Goal: Task Accomplishment & Management: Complete application form

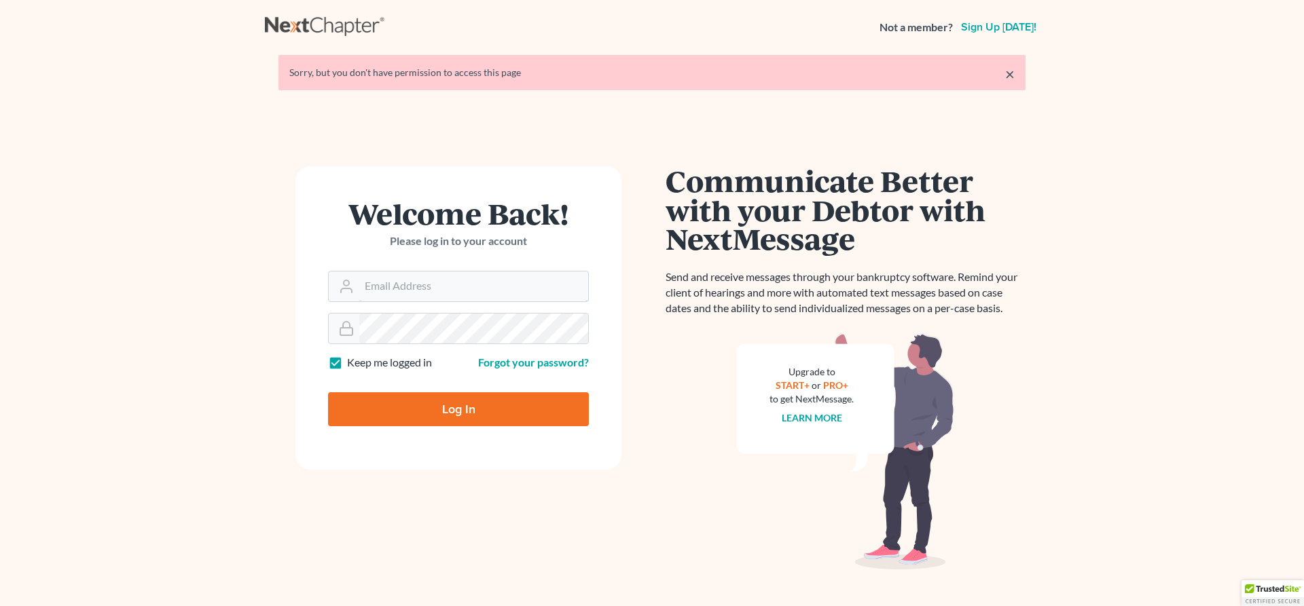
click at [432, 293] on input "Email Address" at bounding box center [473, 287] width 229 height 30
type input "john@johnlentz.com"
click at [449, 405] on input "Log In" at bounding box center [458, 409] width 261 height 34
type input "Thinking..."
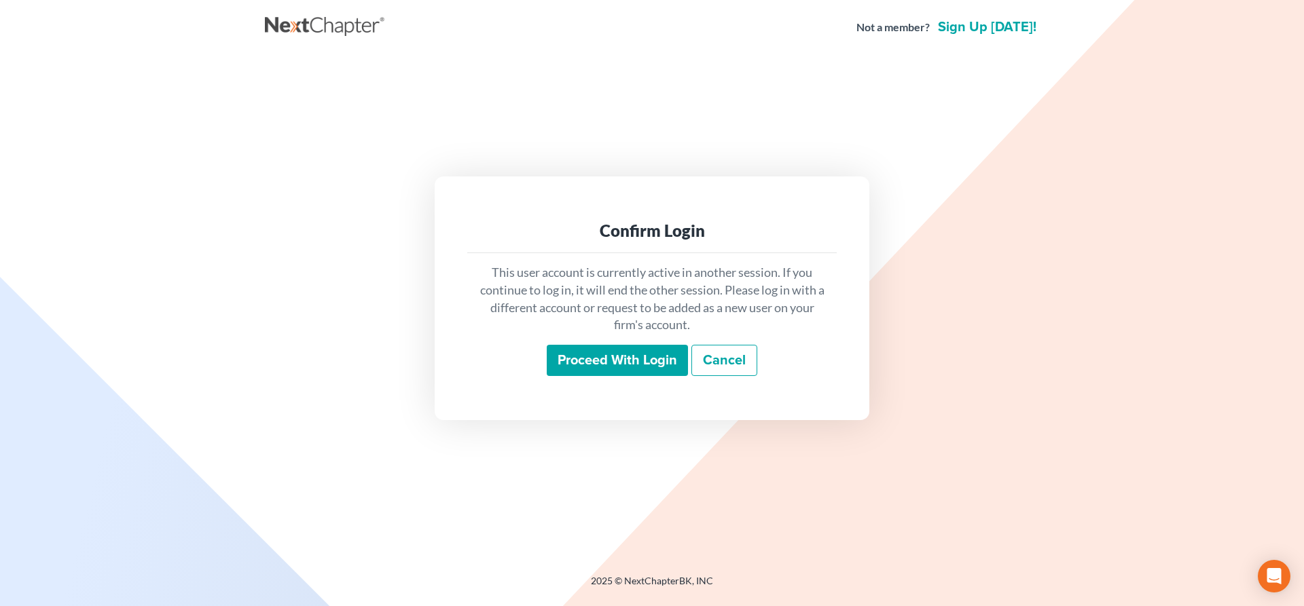
click at [635, 370] on input "Proceed with login" at bounding box center [617, 360] width 141 height 31
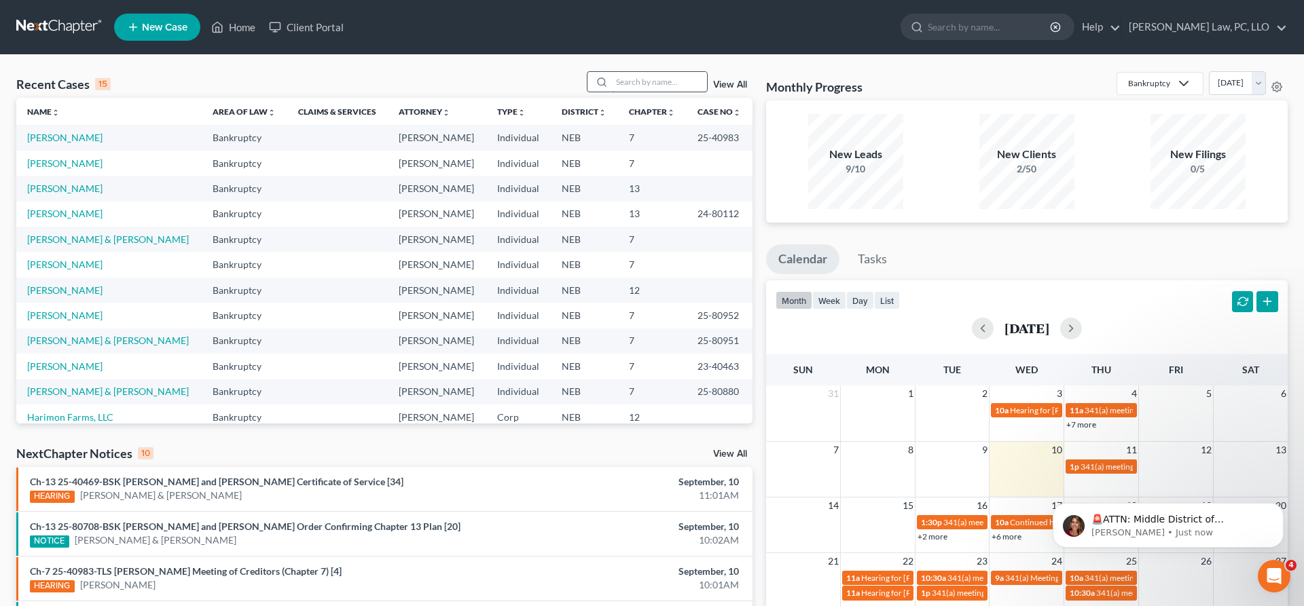
click at [612, 88] on input "search" at bounding box center [659, 82] width 95 height 20
click at [147, 30] on span "New Case" at bounding box center [164, 27] width 45 height 10
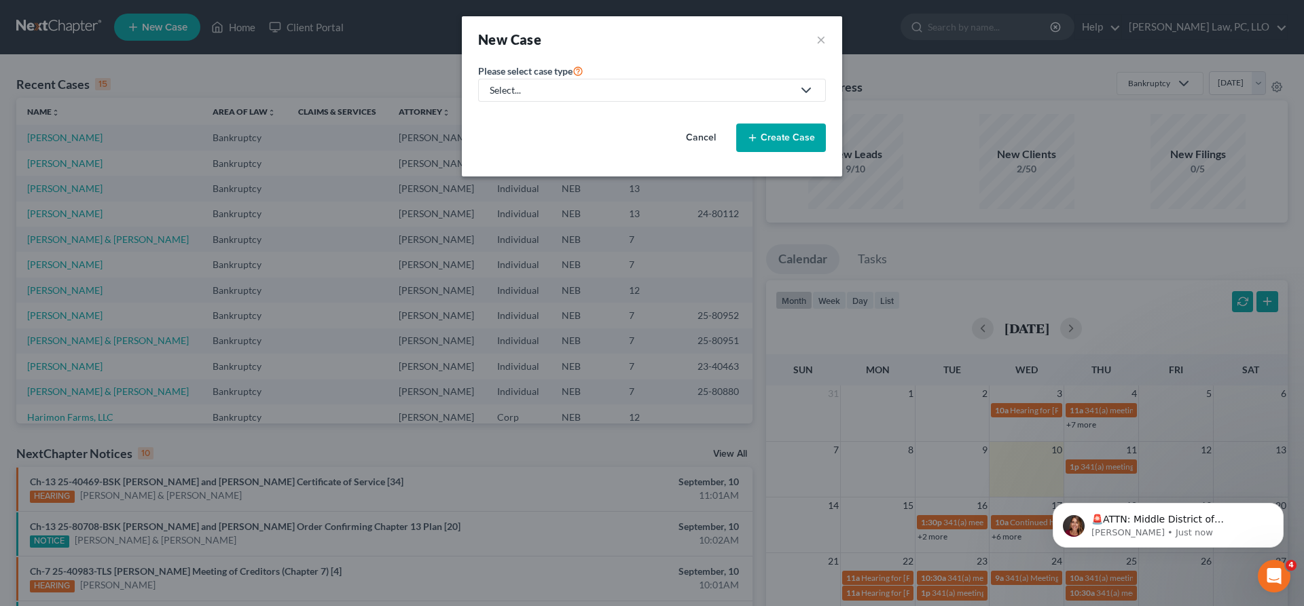
click at [504, 92] on div "Select..." at bounding box center [641, 91] width 303 height 14
click at [544, 119] on div "Bankruptcy" at bounding box center [556, 118] width 130 height 14
select select "48"
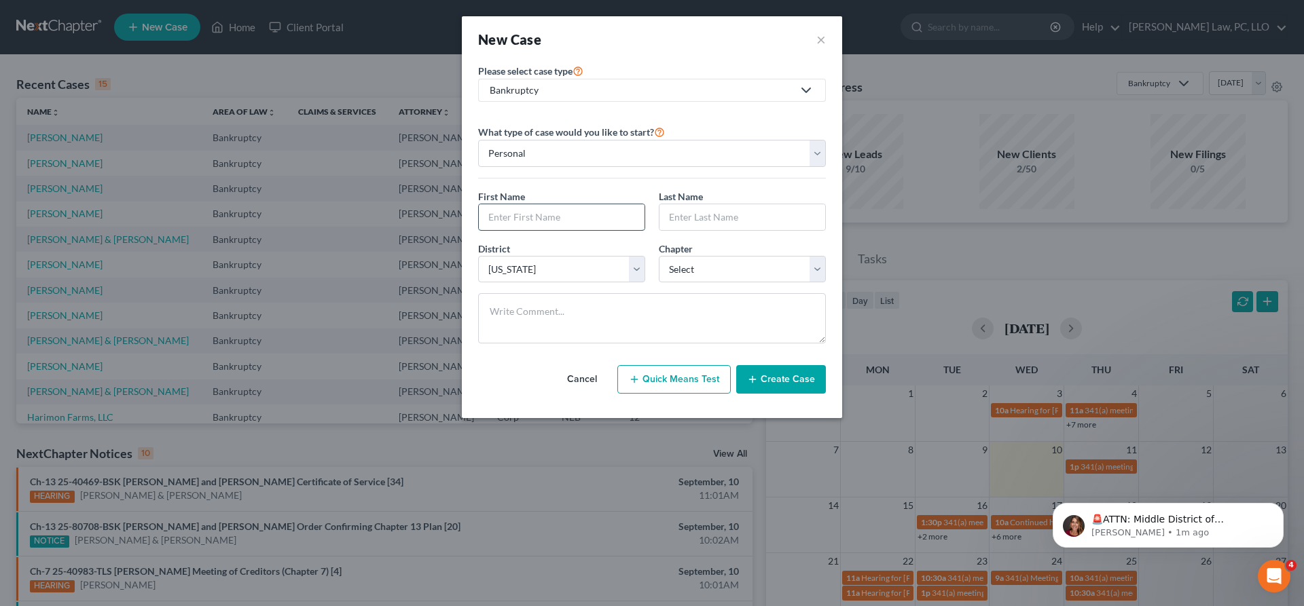
click at [551, 220] on input "text" at bounding box center [562, 217] width 166 height 26
type input "Britany"
type input "Williams"
select select "0"
click option "7" at bounding box center [0, 0] width 0 height 0
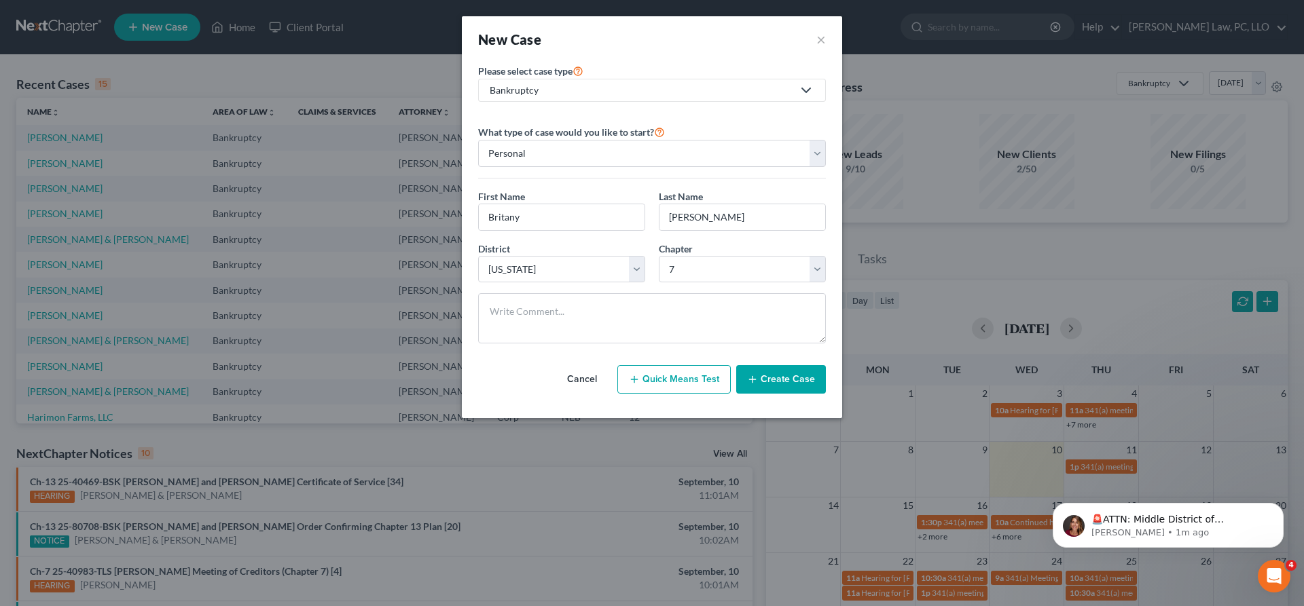
click at [783, 392] on button "Create Case" at bounding box center [781, 379] width 90 height 29
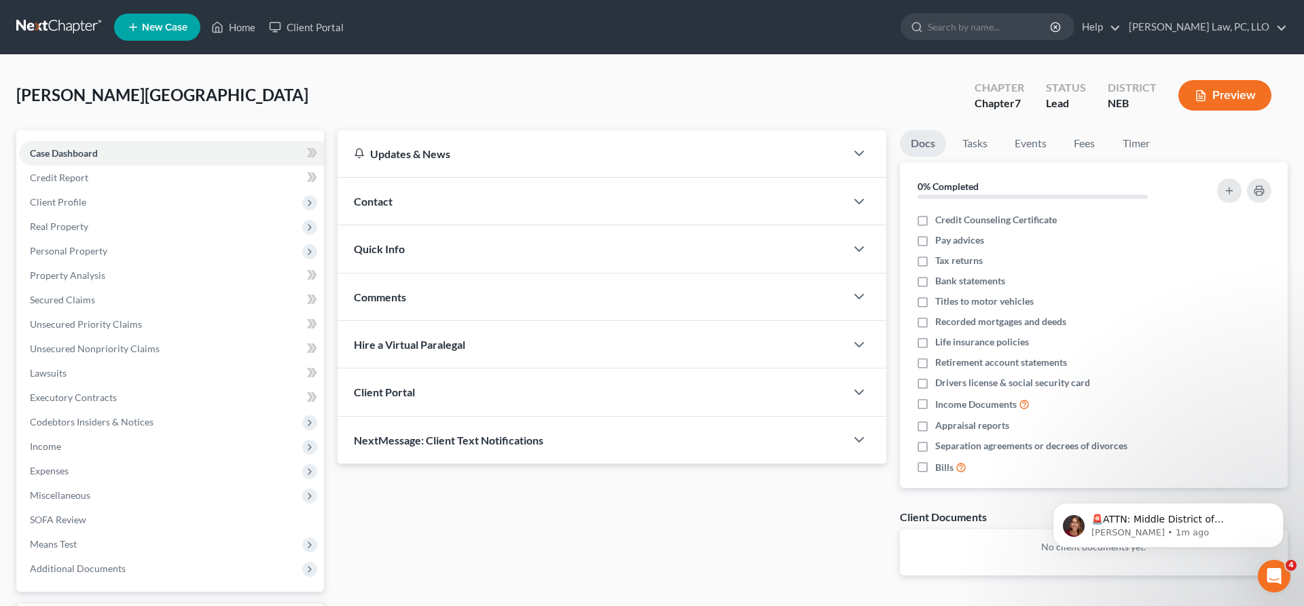
click at [545, 396] on div "Client Portal" at bounding box center [591, 392] width 508 height 47
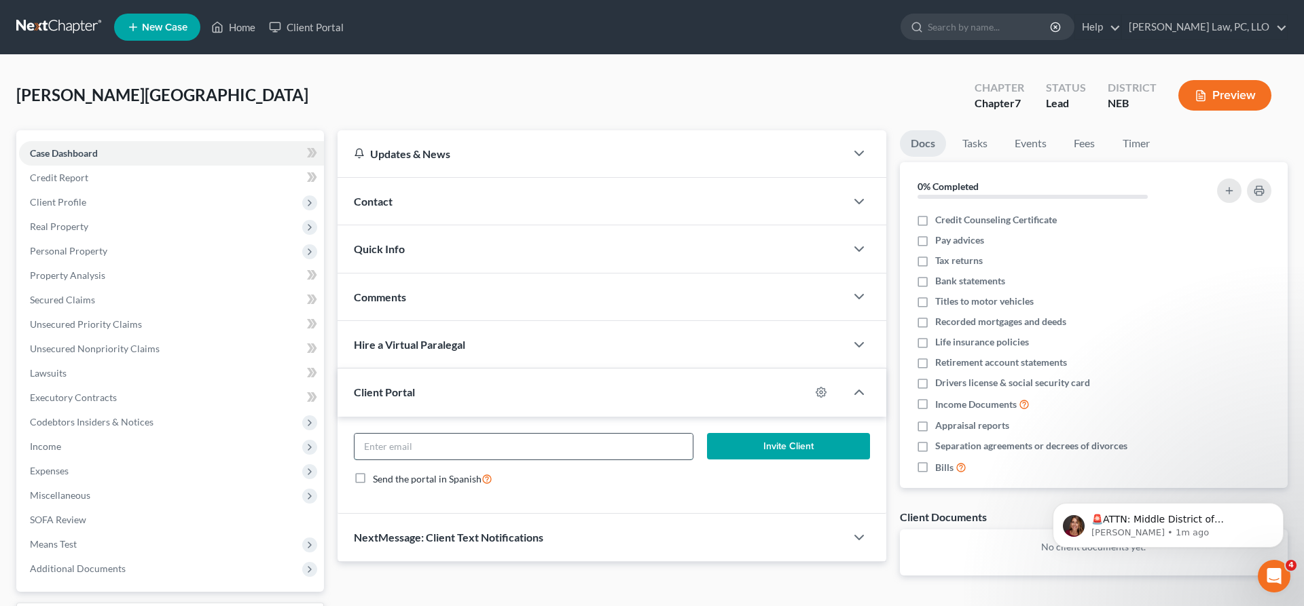
click at [611, 454] on input "email" at bounding box center [523, 447] width 338 height 26
paste input "Britany Williams <norfbritany@gmail.com>"
type input "norfbritany@gmail.com"
click at [778, 444] on button "Invite Client" at bounding box center [788, 446] width 163 height 27
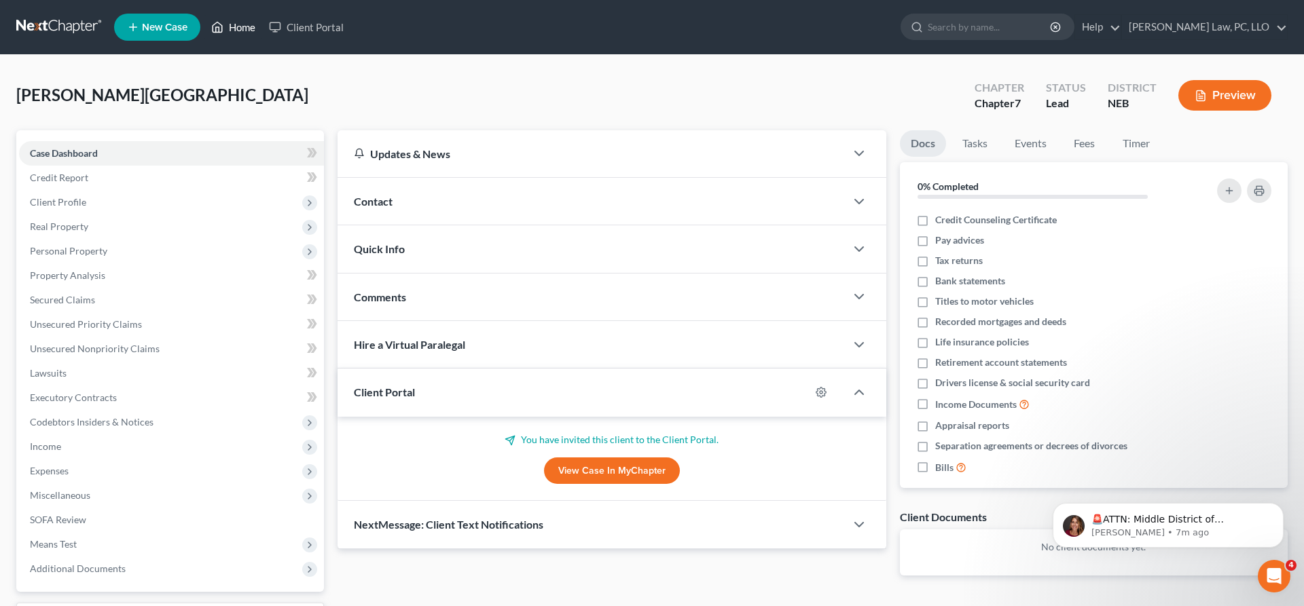
click at [246, 25] on link "Home" at bounding box center [233, 27] width 58 height 24
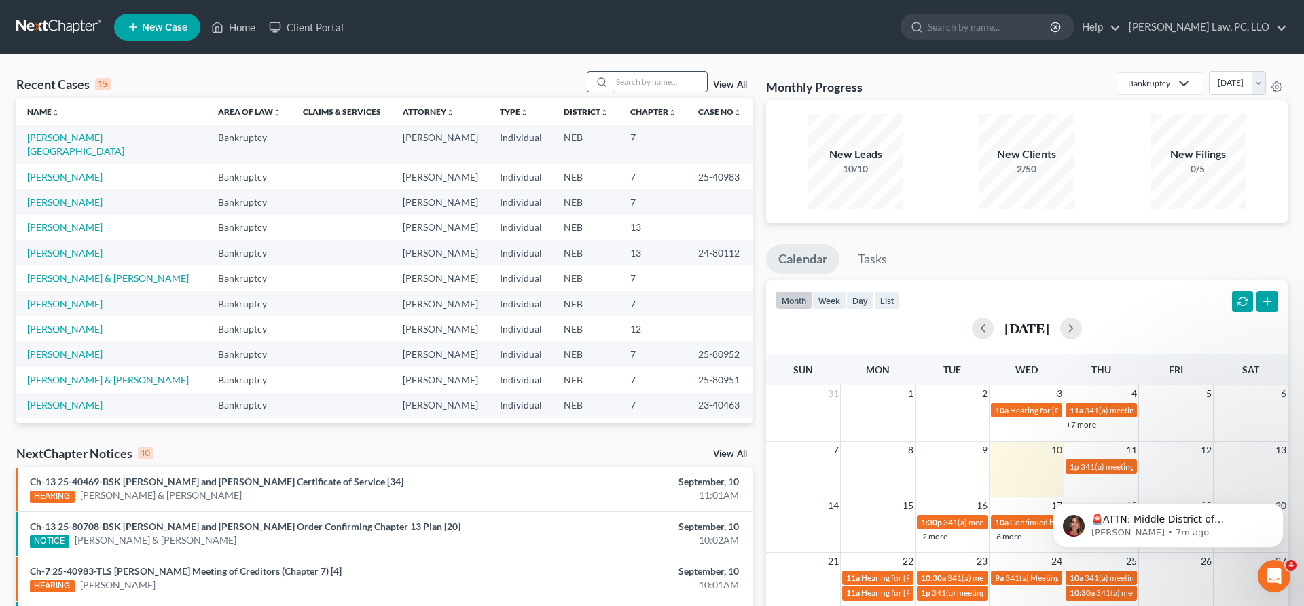
click at [634, 88] on input "search" at bounding box center [659, 82] width 95 height 20
type input "hansen"
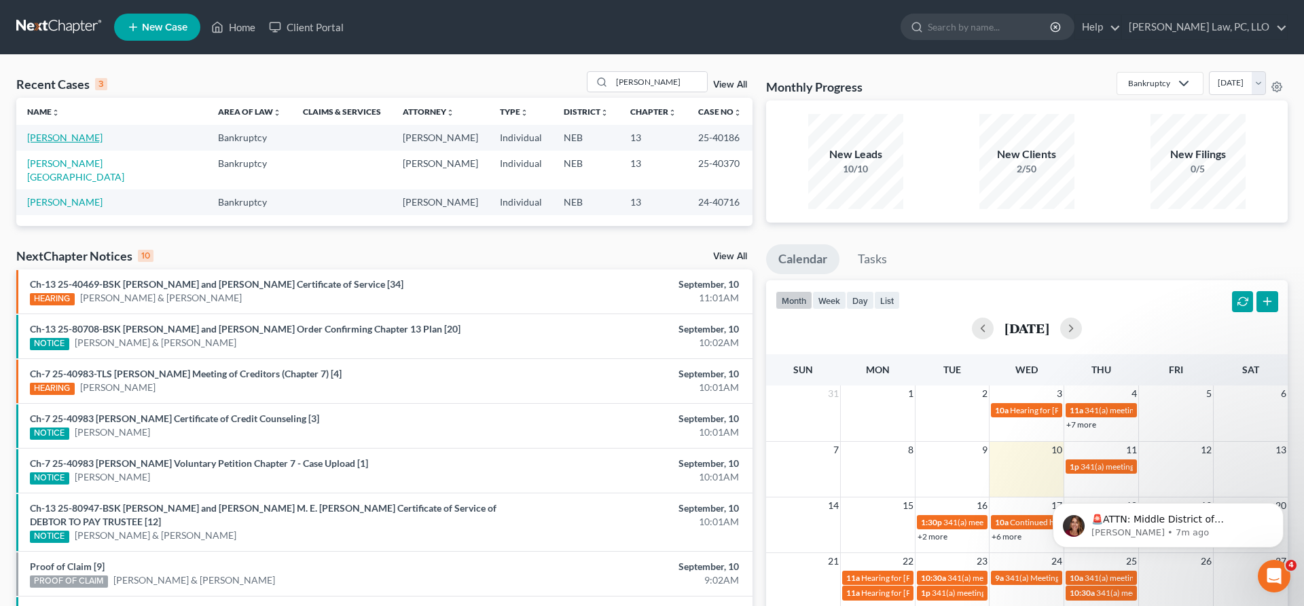
click at [78, 141] on link "Hansen, Wayne" at bounding box center [64, 138] width 75 height 12
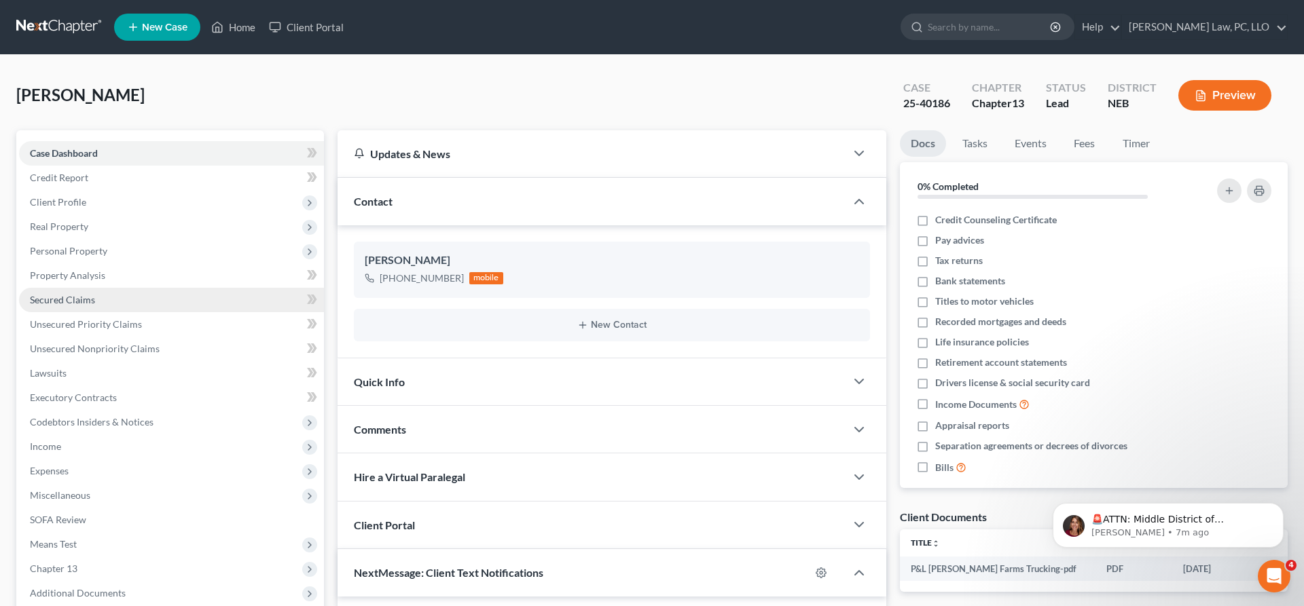
click at [68, 304] on span "Secured Claims" at bounding box center [62, 300] width 65 height 12
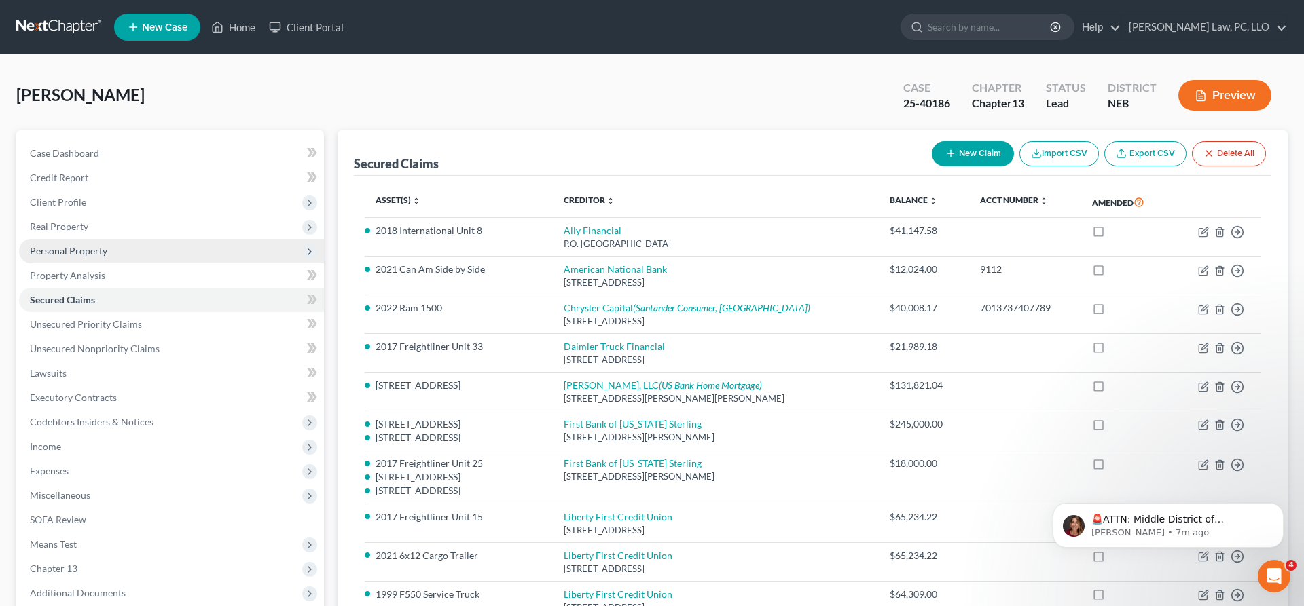
click at [84, 253] on span "Personal Property" at bounding box center [68, 251] width 77 height 12
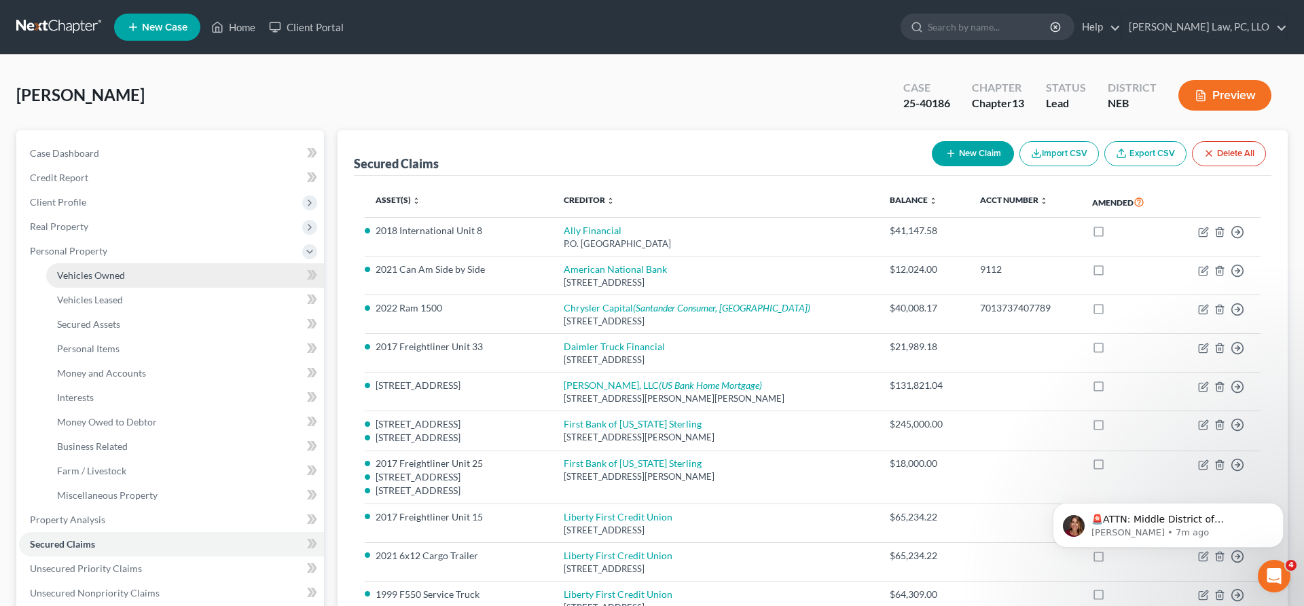
click at [103, 273] on span "Vehicles Owned" at bounding box center [91, 276] width 68 height 12
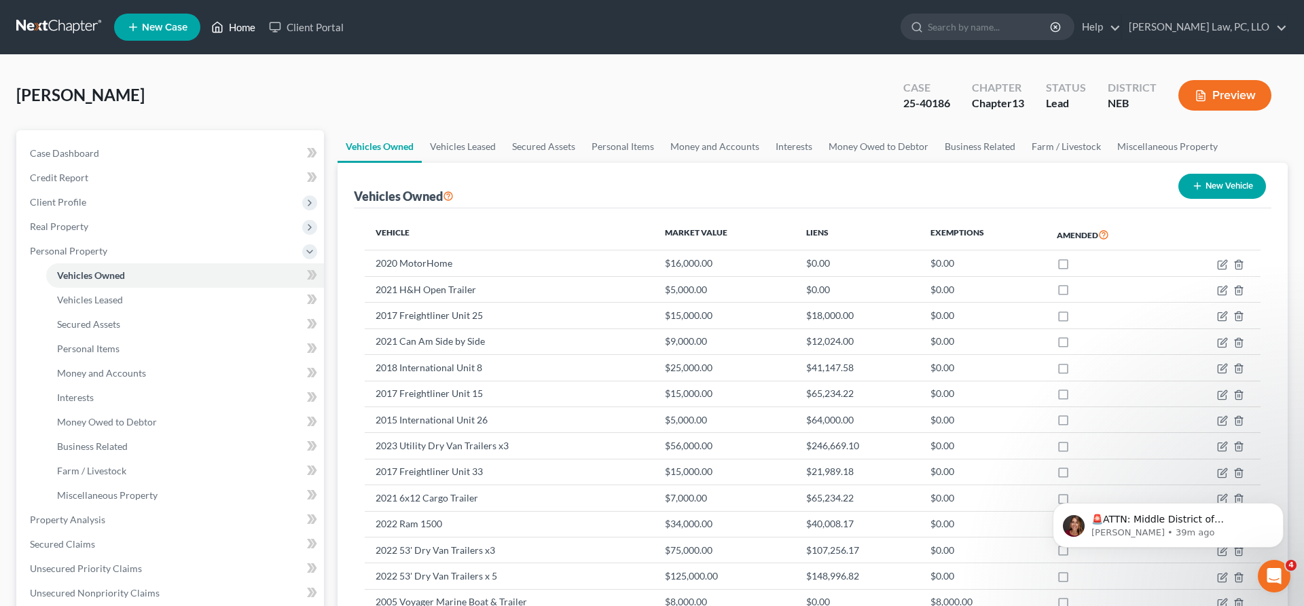
click at [245, 20] on link "Home" at bounding box center [233, 27] width 58 height 24
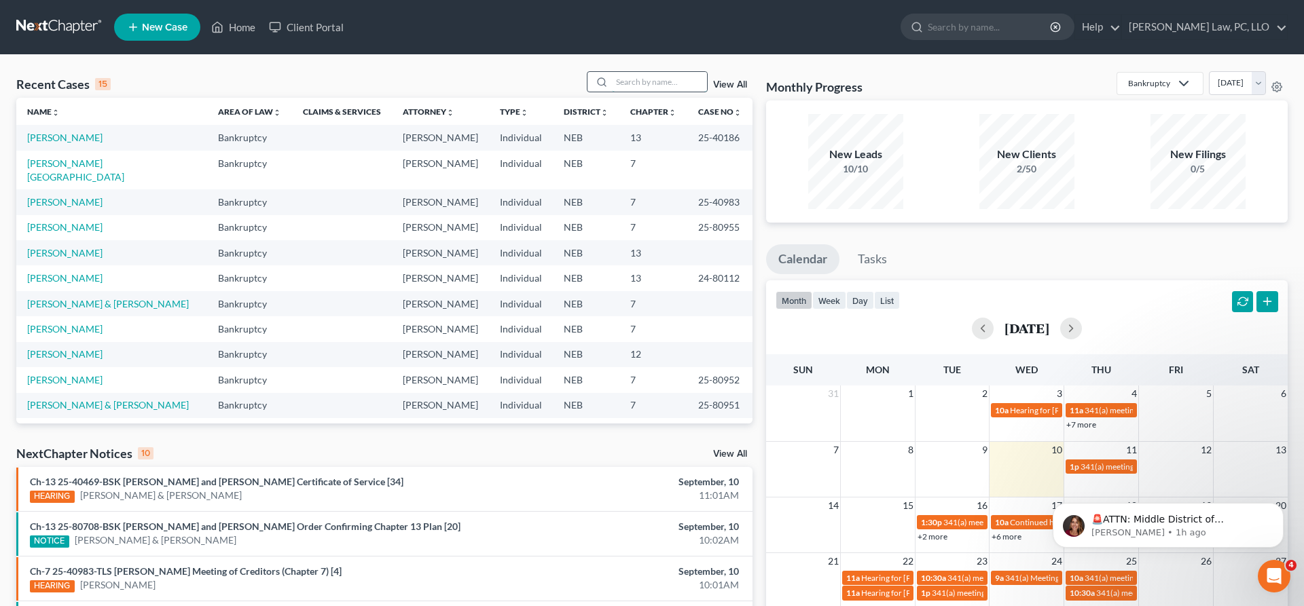
click at [668, 88] on input "search" at bounding box center [659, 82] width 95 height 20
type input "swisher"
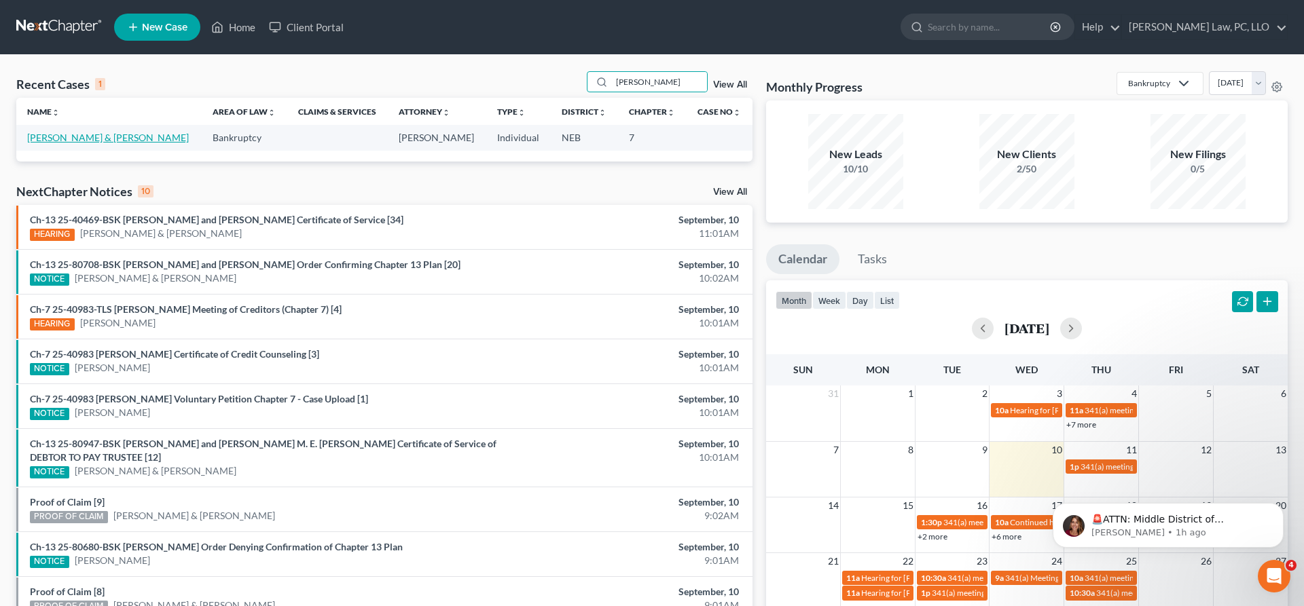
click at [82, 142] on link "Swisher, Jeremy & Brittney" at bounding box center [108, 138] width 162 height 12
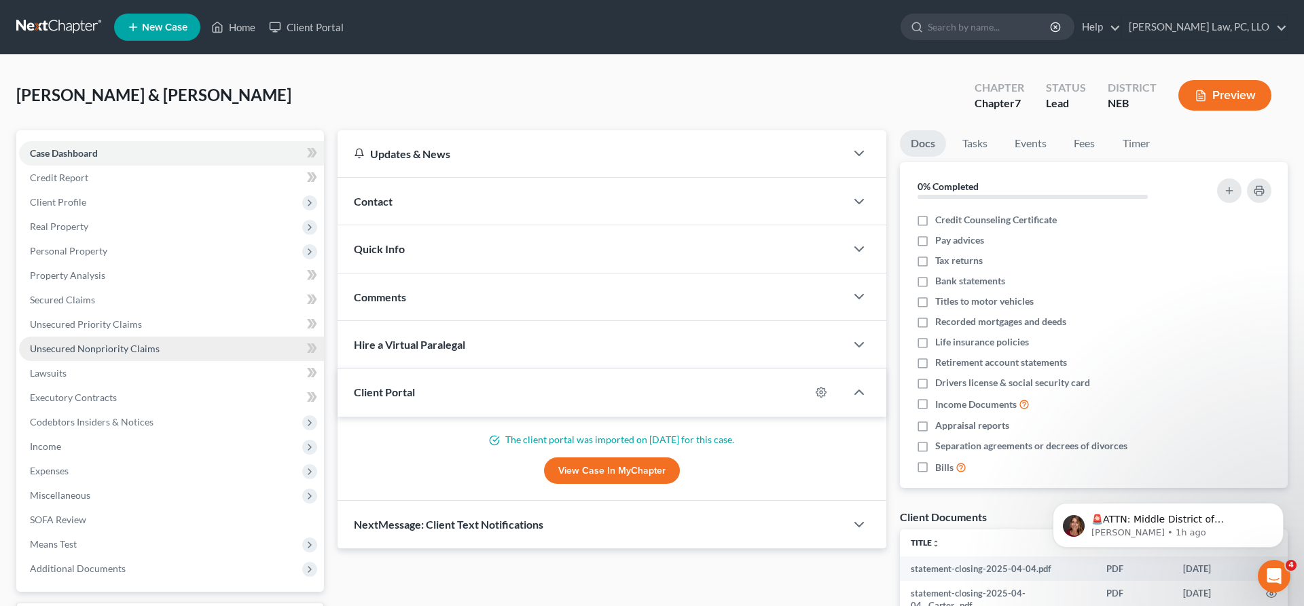
click at [101, 353] on span "Unsecured Nonpriority Claims" at bounding box center [95, 349] width 130 height 12
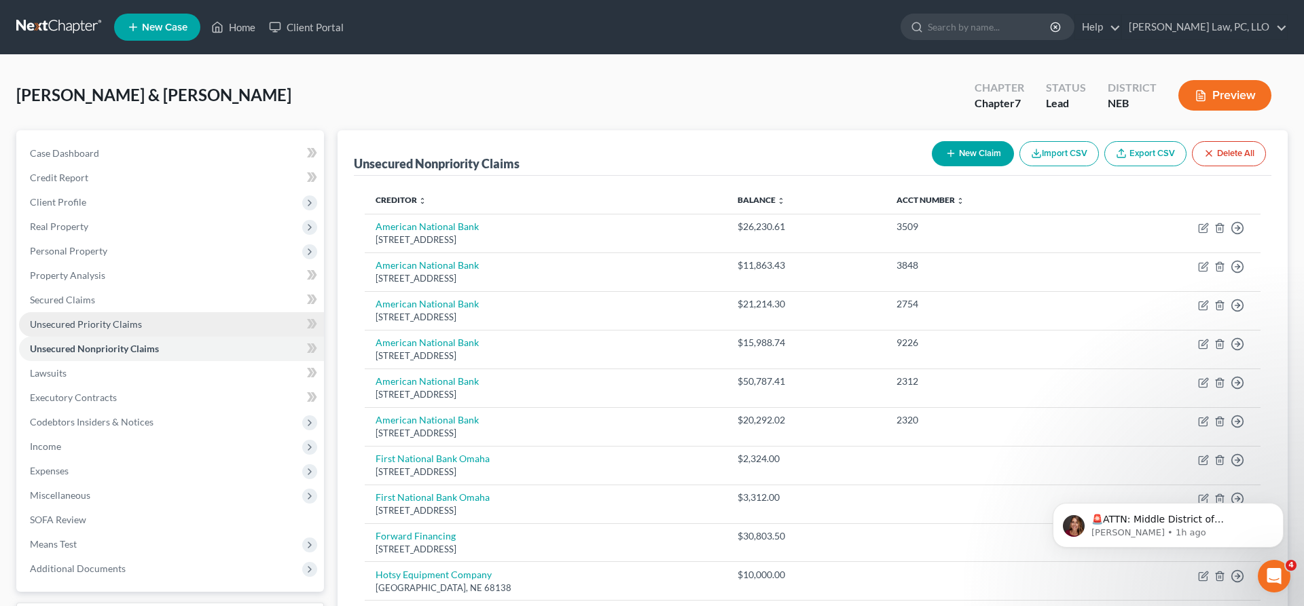
click at [74, 318] on span "Unsecured Priority Claims" at bounding box center [86, 324] width 112 height 12
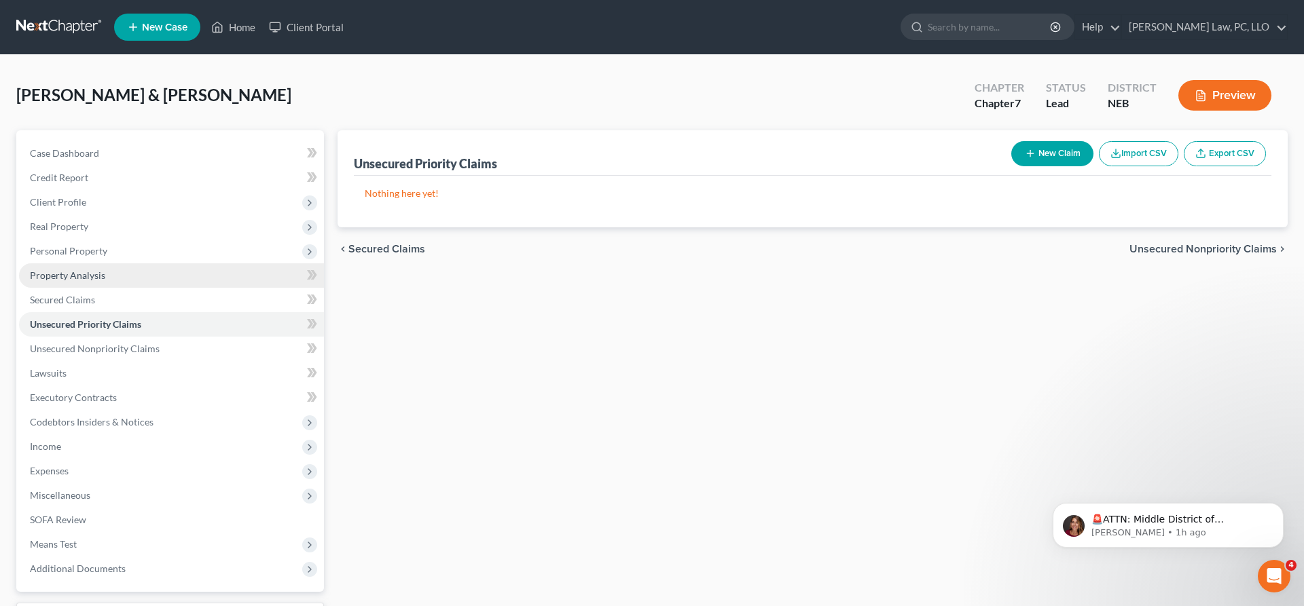
click at [81, 278] on span "Property Analysis" at bounding box center [67, 276] width 75 height 12
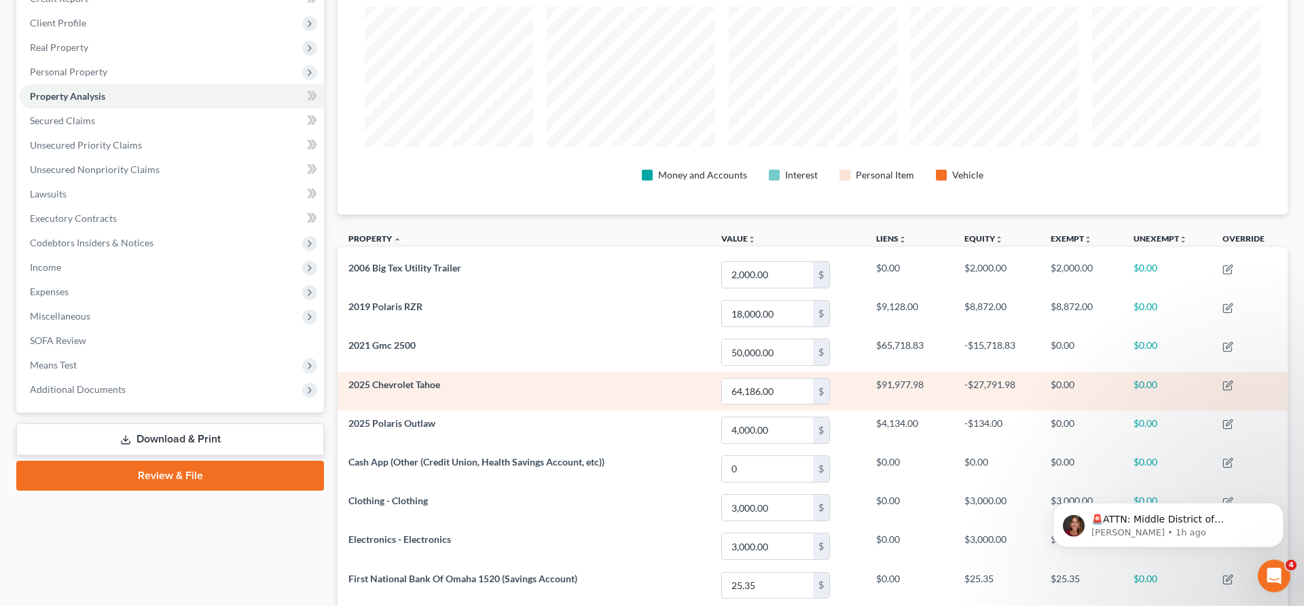
scroll to position [208, 0]
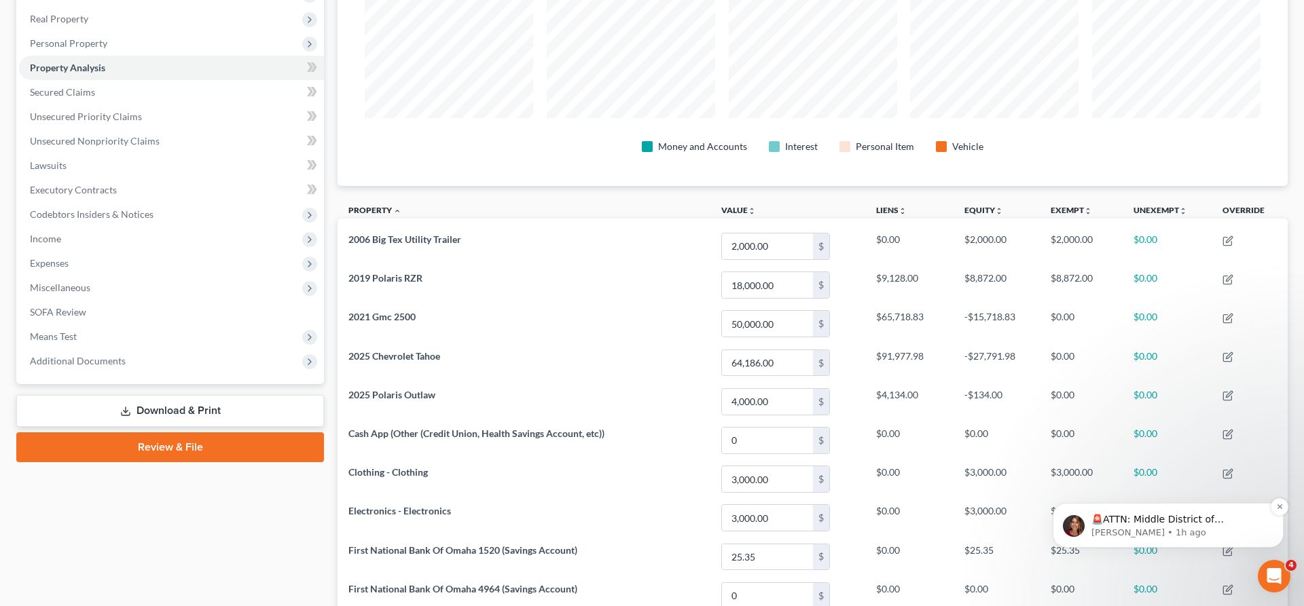
click at [1152, 528] on p "Katie • 1h ago" at bounding box center [1178, 533] width 175 height 12
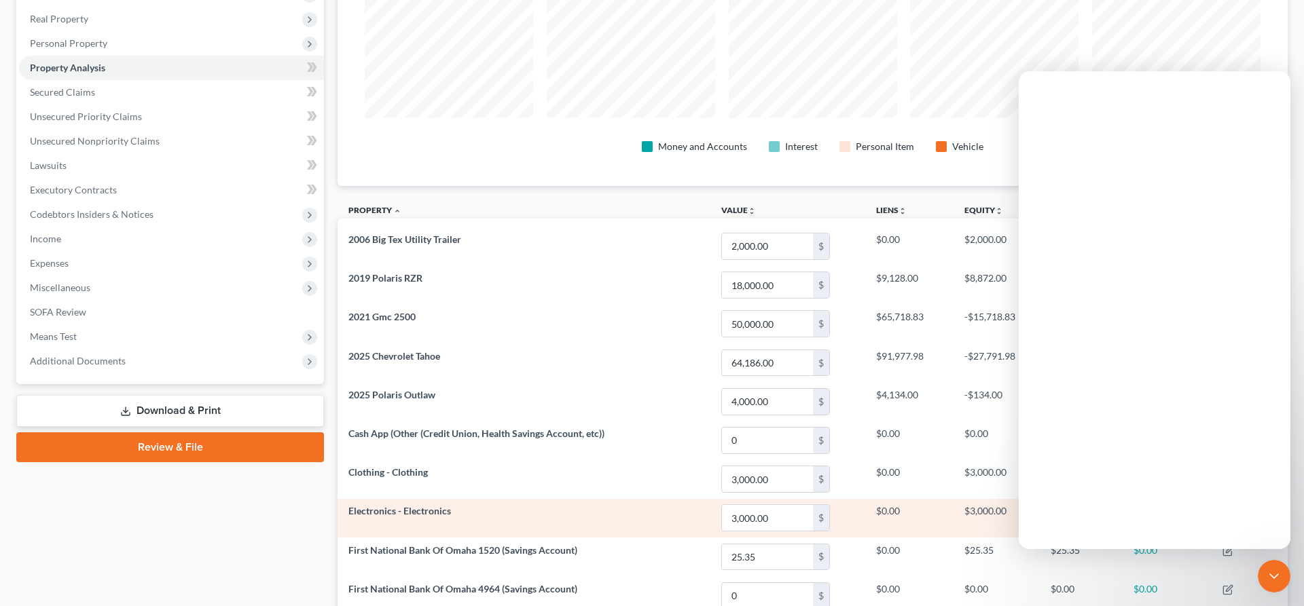
scroll to position [0, 0]
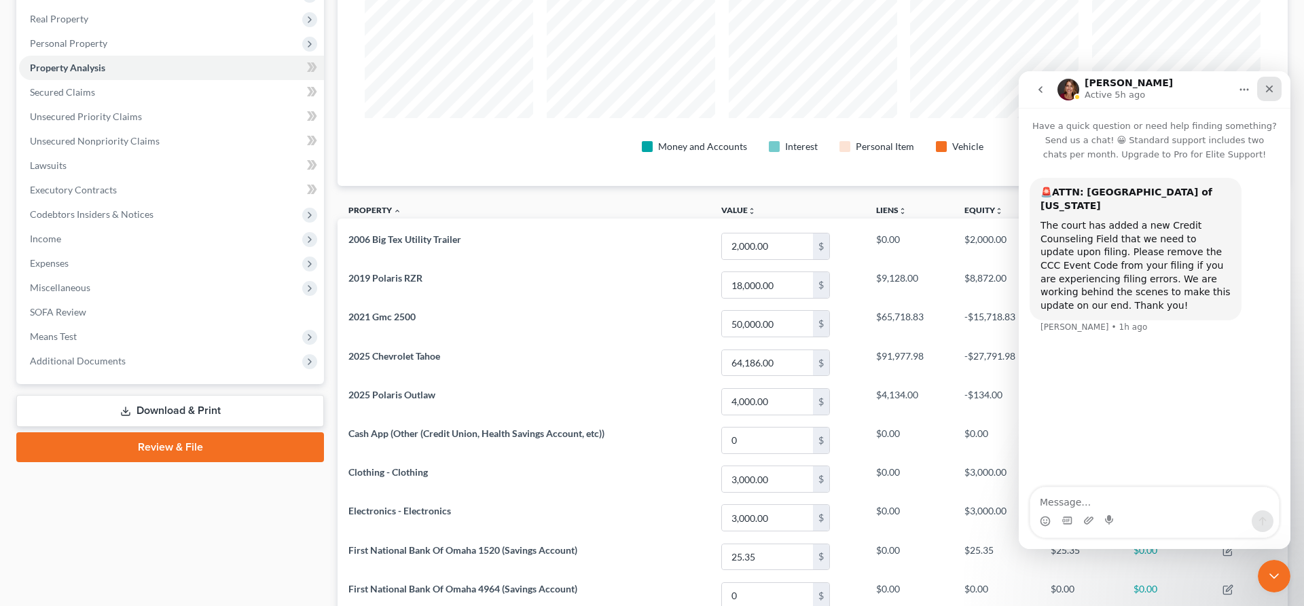
click at [1272, 87] on icon "Close" at bounding box center [1269, 89] width 11 height 11
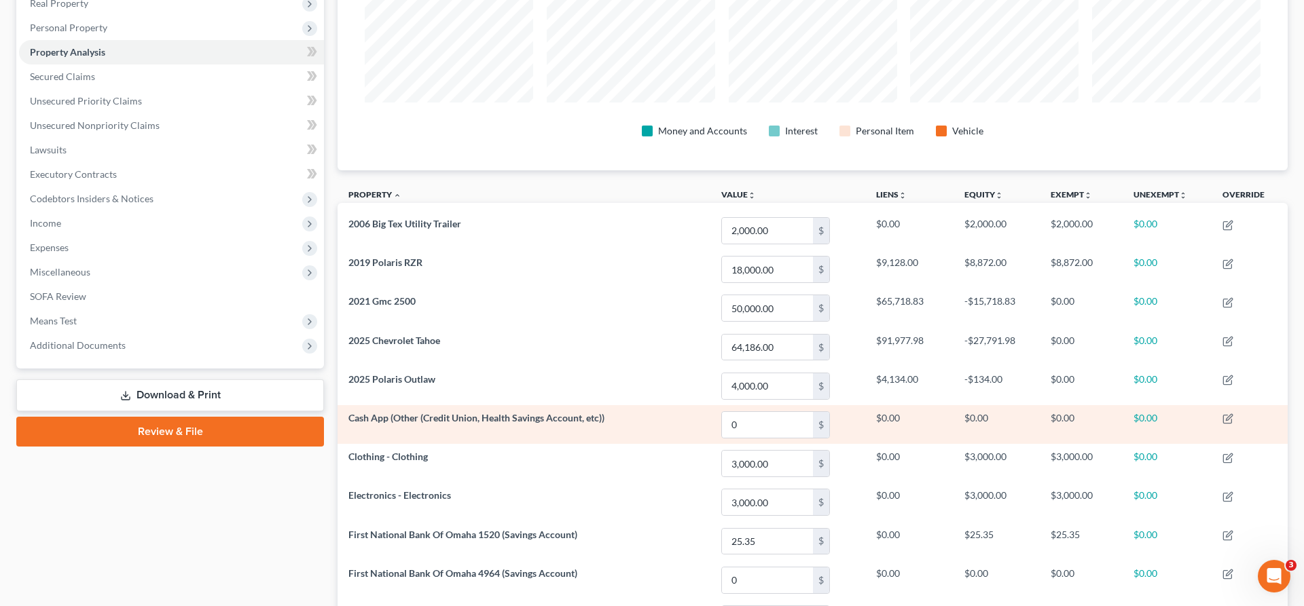
scroll to position [153, 0]
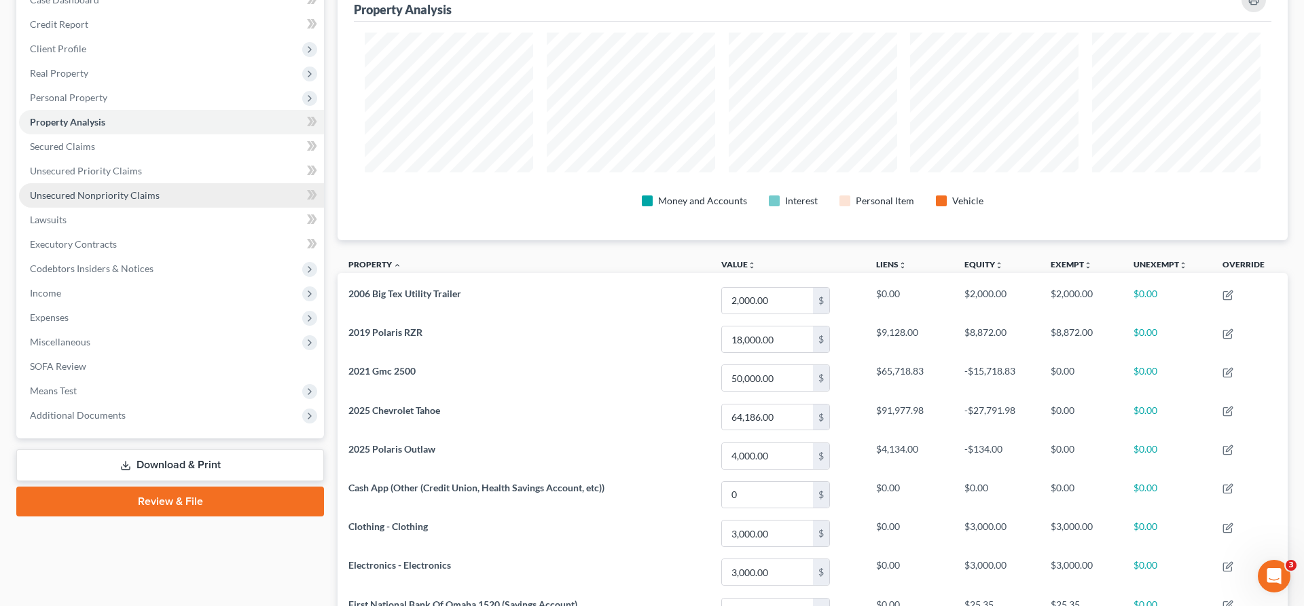
click at [145, 192] on span "Unsecured Nonpriority Claims" at bounding box center [95, 195] width 130 height 12
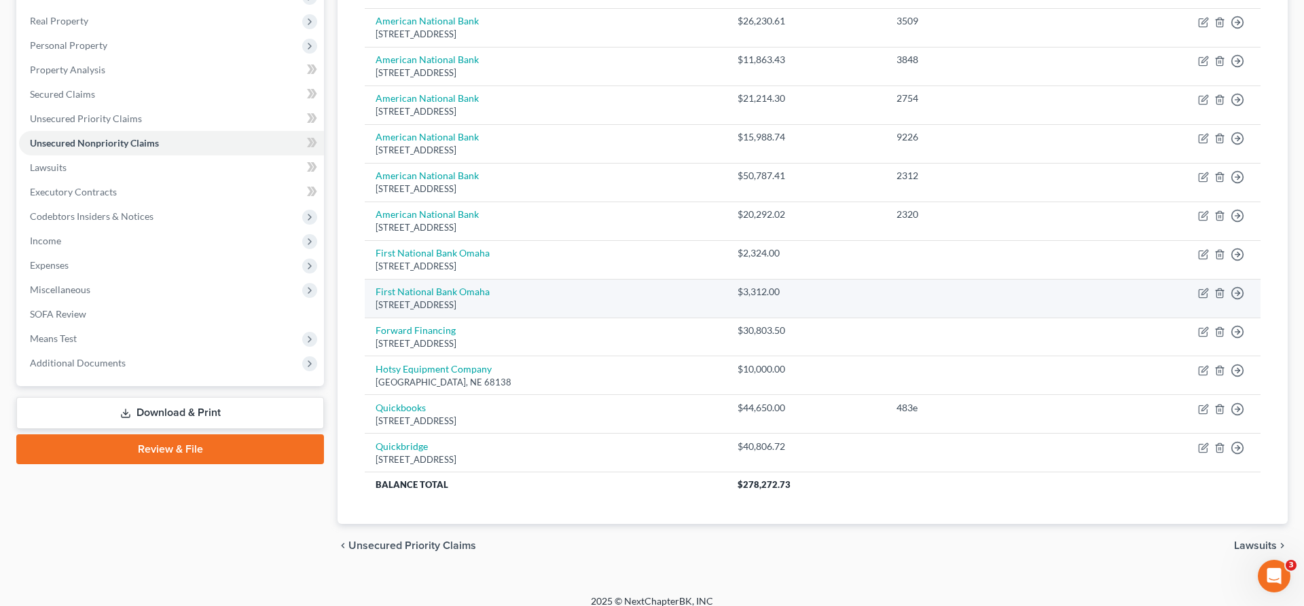
scroll to position [208, 0]
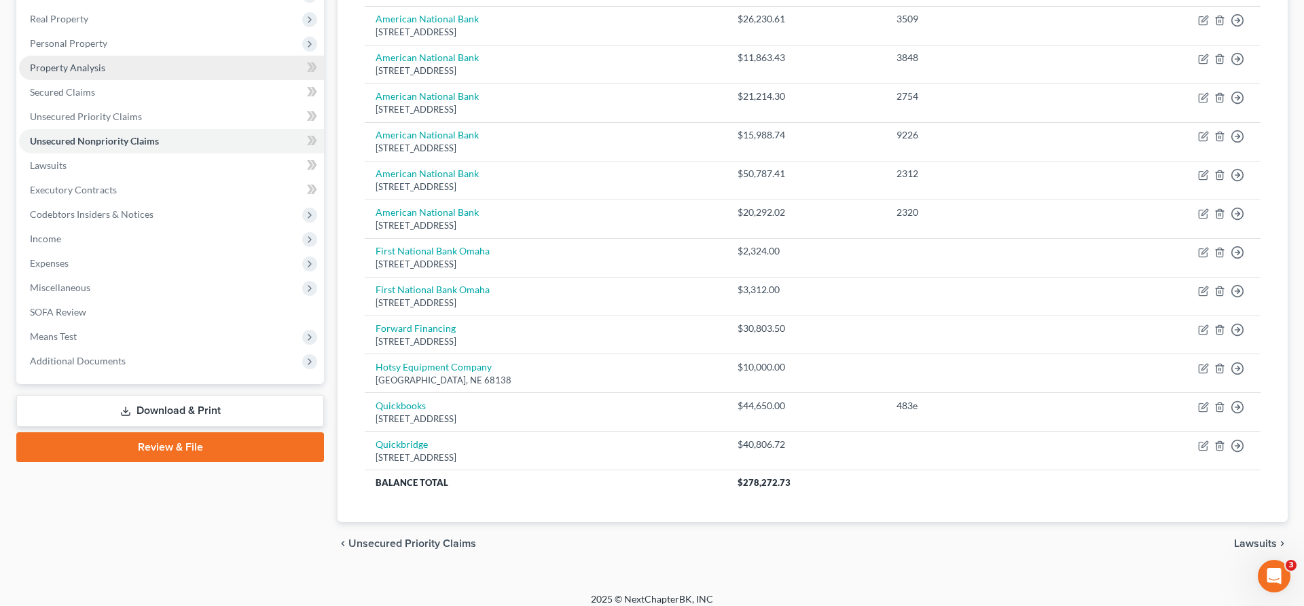
click at [85, 64] on span "Property Analysis" at bounding box center [67, 68] width 75 height 12
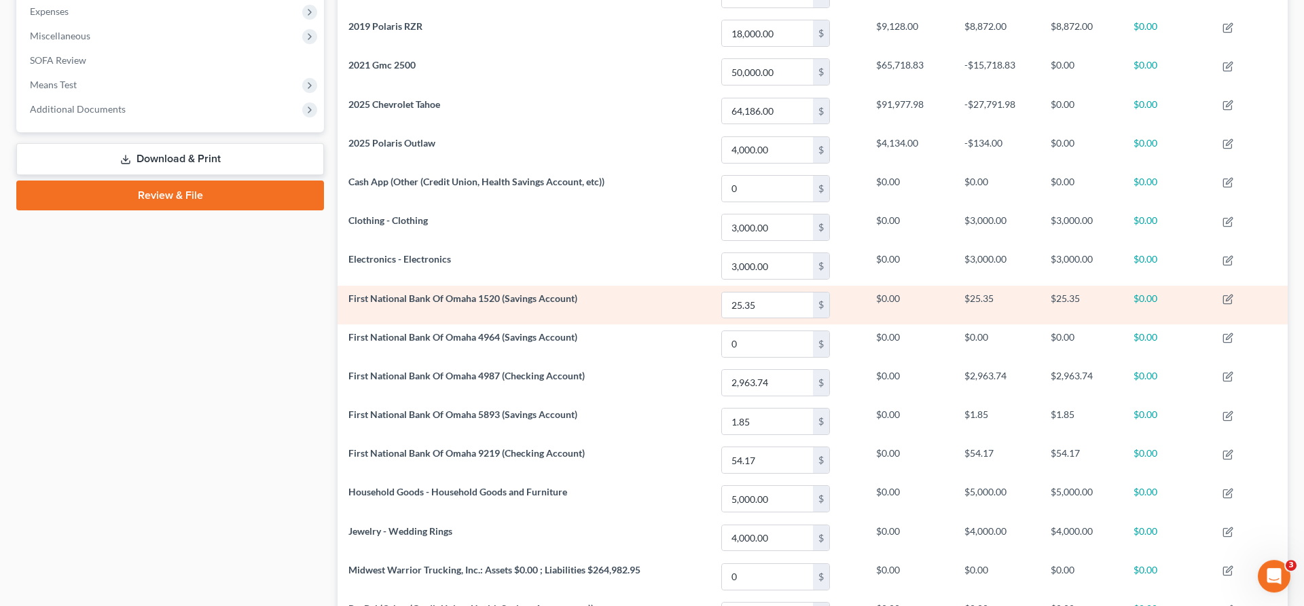
scroll to position [460, 0]
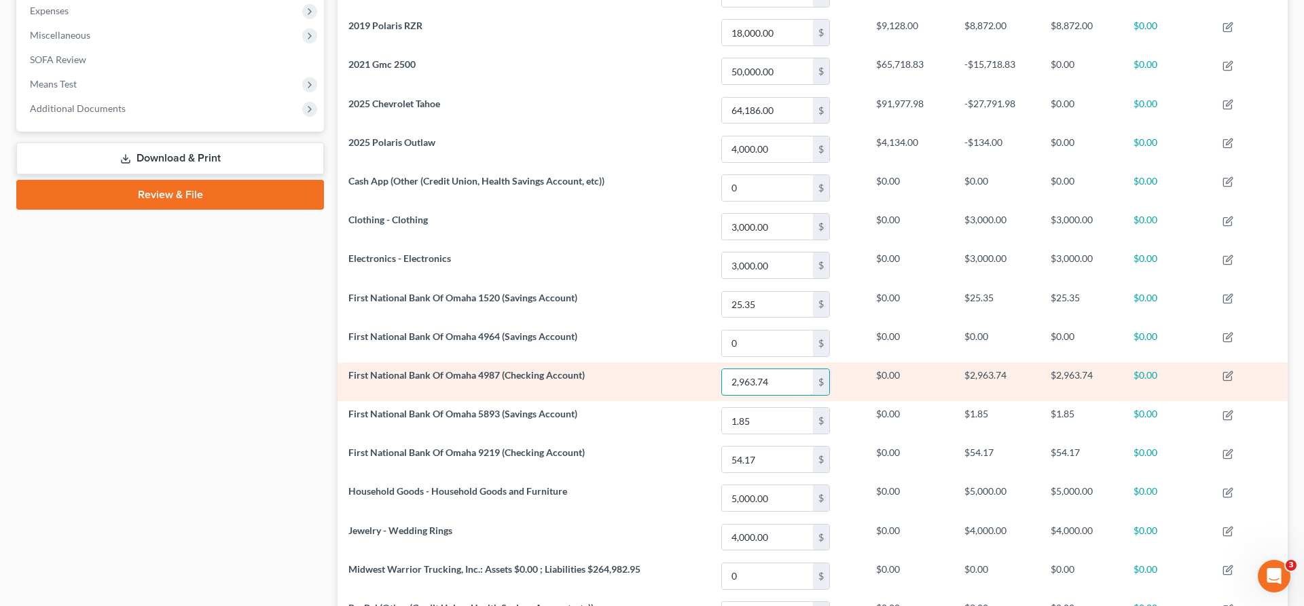
drag, startPoint x: 785, startPoint y: 384, endPoint x: 672, endPoint y: 386, distance: 112.7
click at [722, 386] on input "2,963.74" at bounding box center [767, 382] width 91 height 26
drag, startPoint x: 791, startPoint y: 384, endPoint x: 723, endPoint y: 381, distance: 67.9
click at [723, 381] on input "2,963.74" at bounding box center [767, 382] width 91 height 26
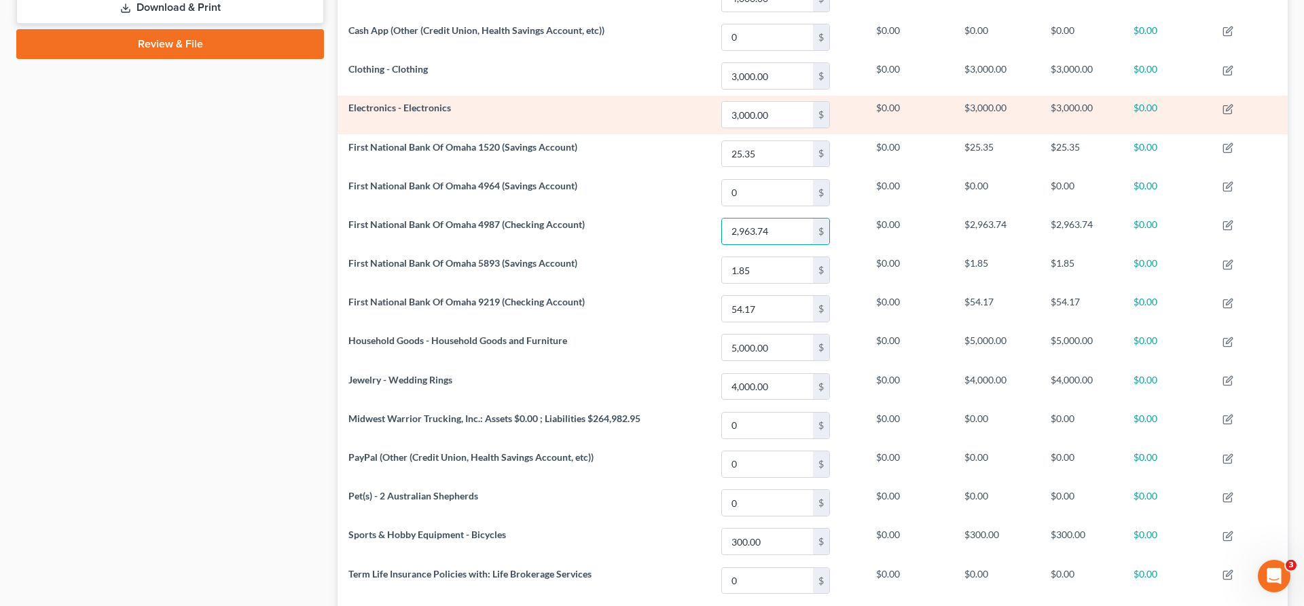
scroll to position [623, 0]
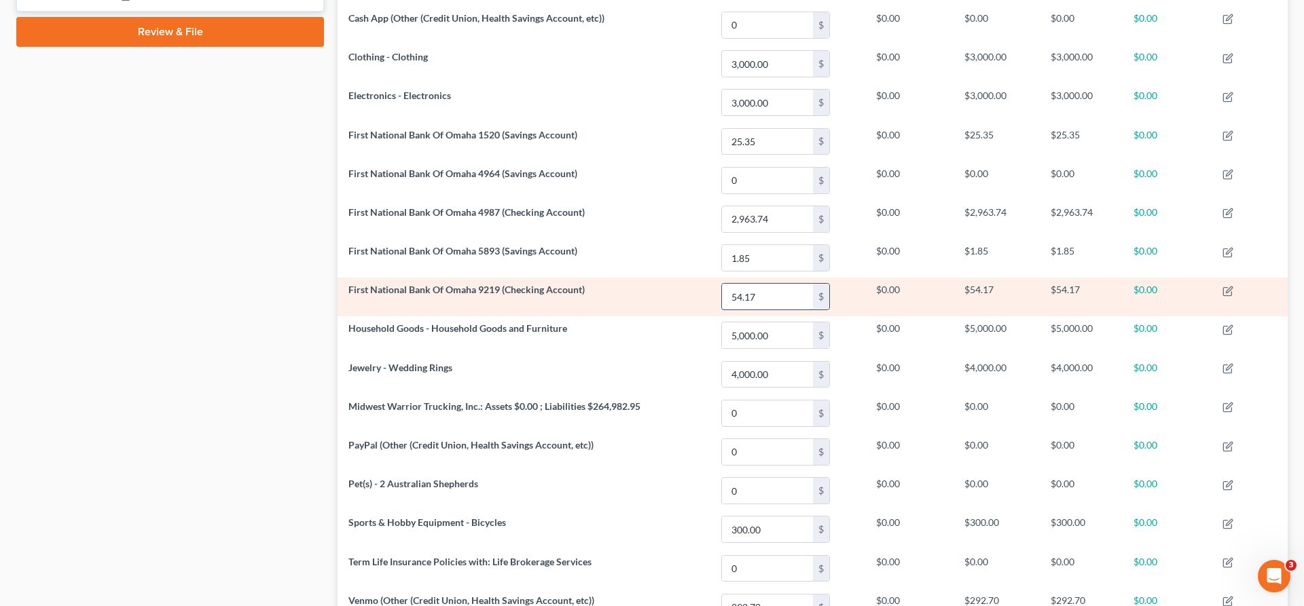
drag, startPoint x: 785, startPoint y: 299, endPoint x: 754, endPoint y: 278, distance: 36.7
click at [754, 284] on input "54.17" at bounding box center [767, 297] width 91 height 26
click at [773, 294] on input "54.17" at bounding box center [767, 297] width 91 height 26
drag, startPoint x: 773, startPoint y: 295, endPoint x: 753, endPoint y: 175, distance: 121.8
click at [753, 284] on input "54.17" at bounding box center [767, 297] width 91 height 26
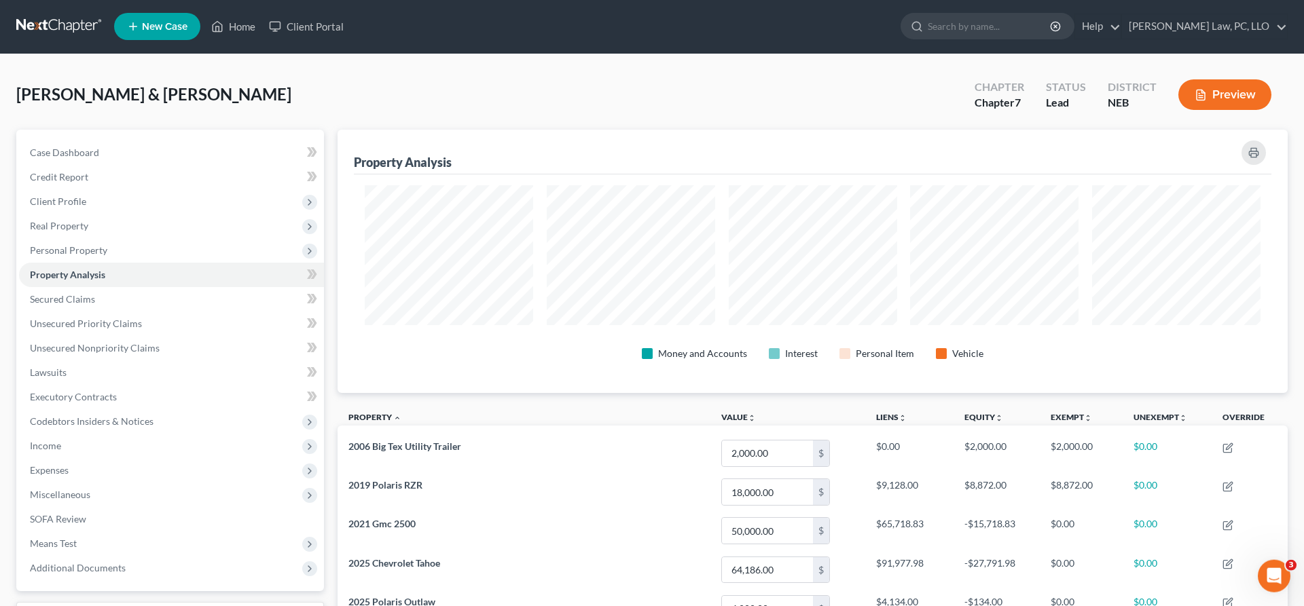
scroll to position [0, 0]
click at [246, 26] on link "Home" at bounding box center [233, 27] width 58 height 24
